Goal: Find specific page/section: Find specific page/section

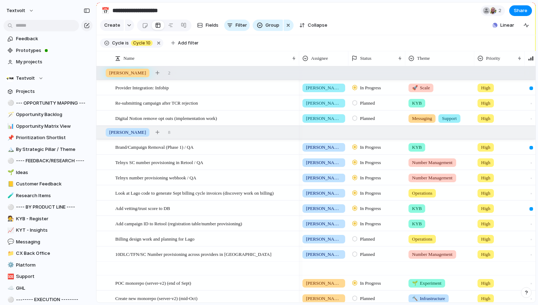
scroll to position [218, 0]
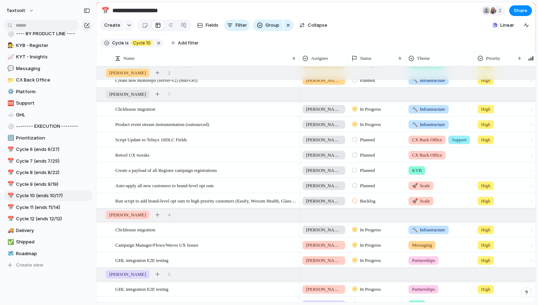
click at [317, 6] on section "**********" at bounding box center [315, 10] width 439 height 16
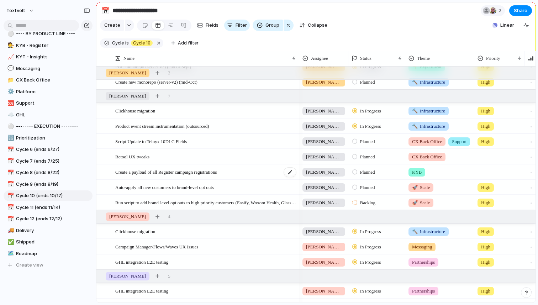
scroll to position [0, 0]
